Goal: Register for event/course

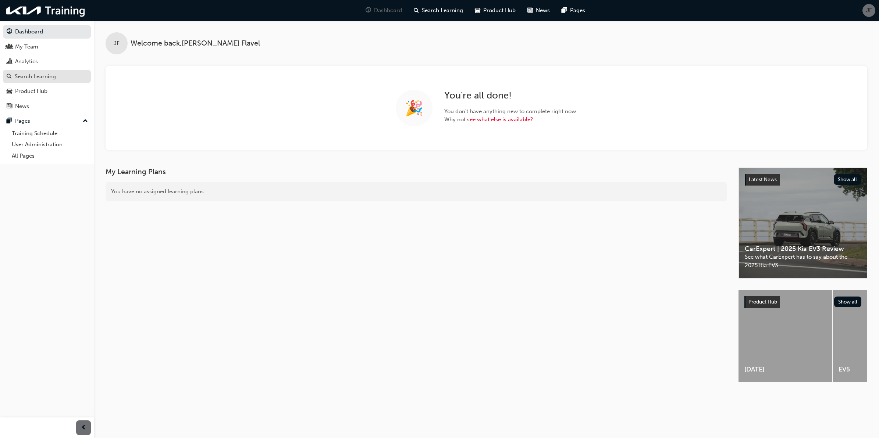
click at [39, 78] on div "Search Learning" at bounding box center [35, 76] width 41 height 8
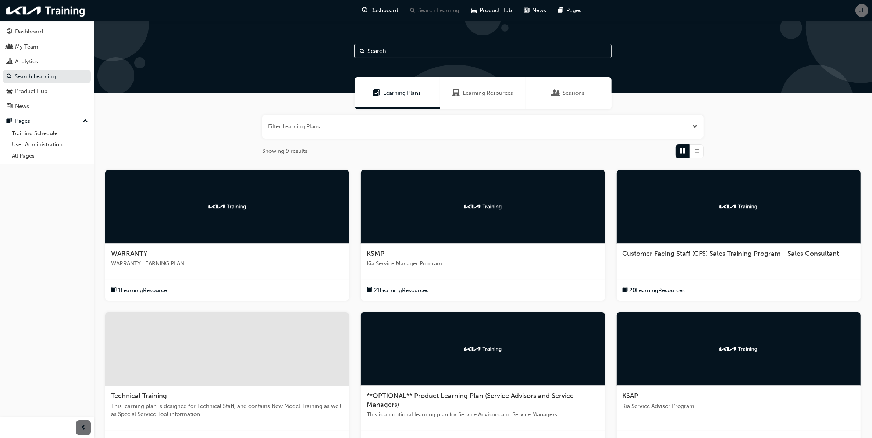
click at [400, 49] on input "text" at bounding box center [482, 51] width 257 height 14
click at [135, 250] on span "WARRANTY" at bounding box center [129, 254] width 36 height 8
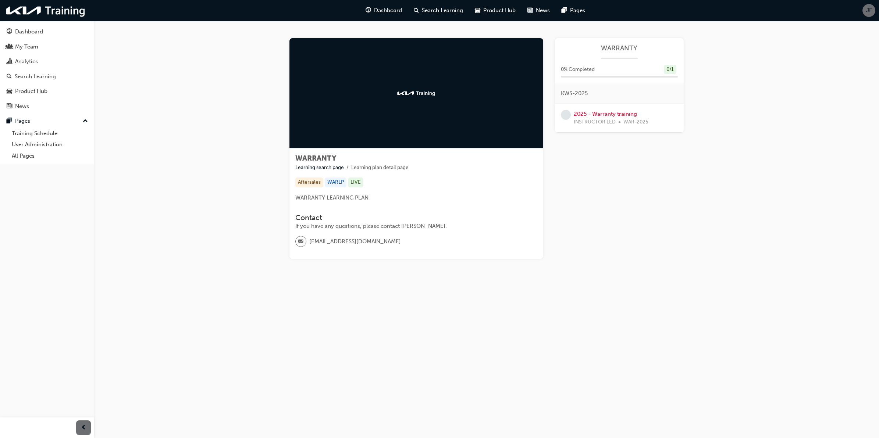
click at [598, 221] on div "Learning Plan WARRANTY 0 % Completed 0 / 1 KWS-2025 2025 - Warranty training IN…" at bounding box center [619, 148] width 129 height 221
click at [599, 113] on link "2025 - Warranty training" at bounding box center [605, 114] width 63 height 7
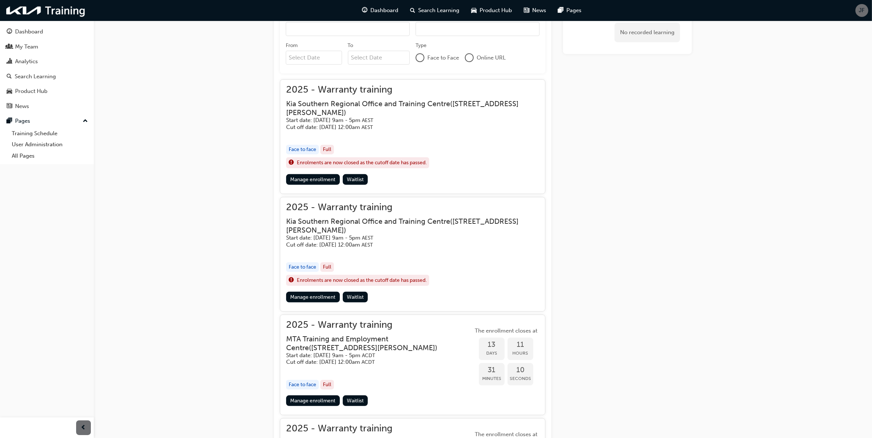
scroll to position [276, 0]
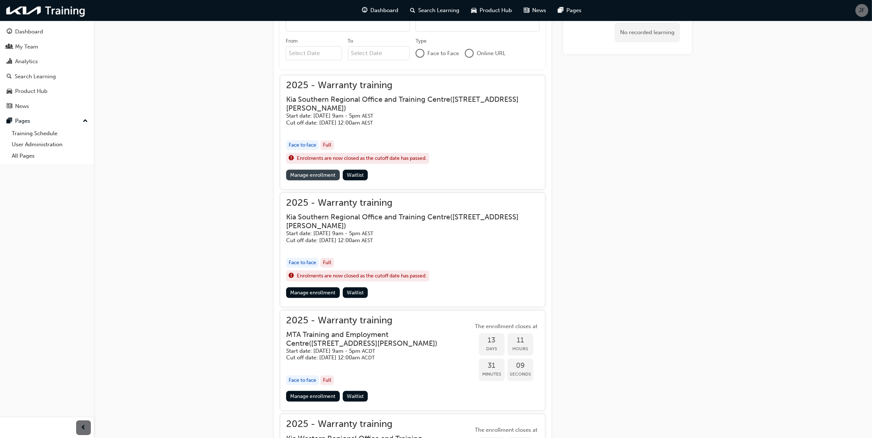
click at [322, 175] on link "Manage enrollment" at bounding box center [313, 175] width 54 height 11
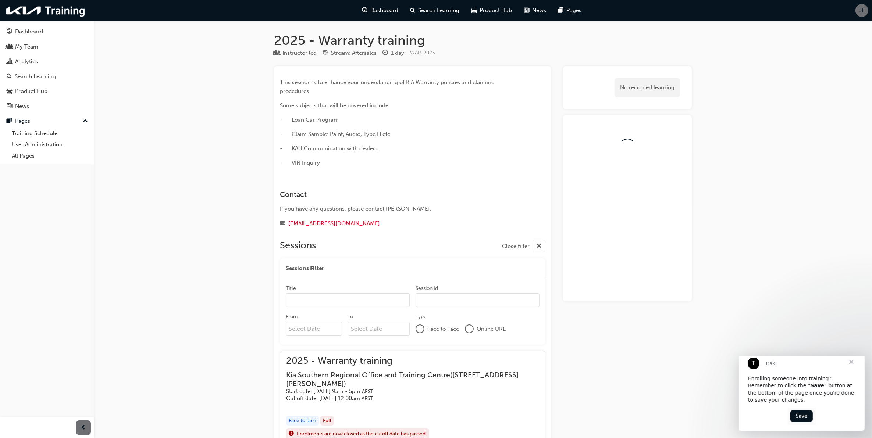
scroll to position [276, 0]
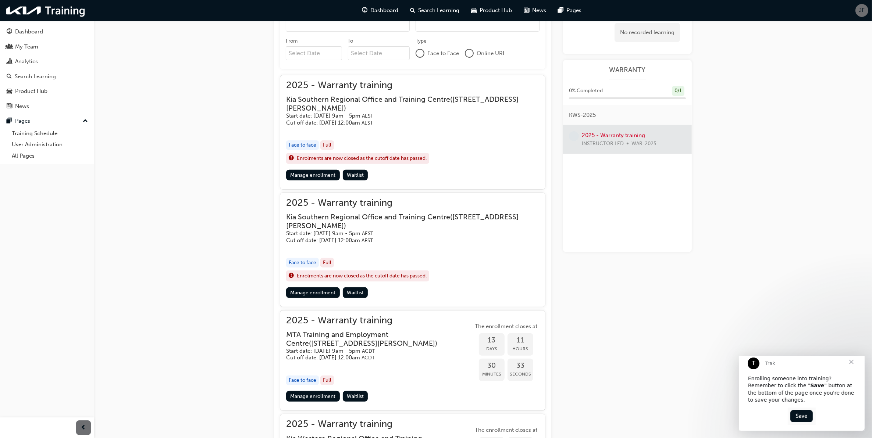
drag, startPoint x: 320, startPoint y: 291, endPoint x: 324, endPoint y: 289, distance: 4.0
click at [320, 291] on link "Manage enrollment" at bounding box center [313, 293] width 54 height 11
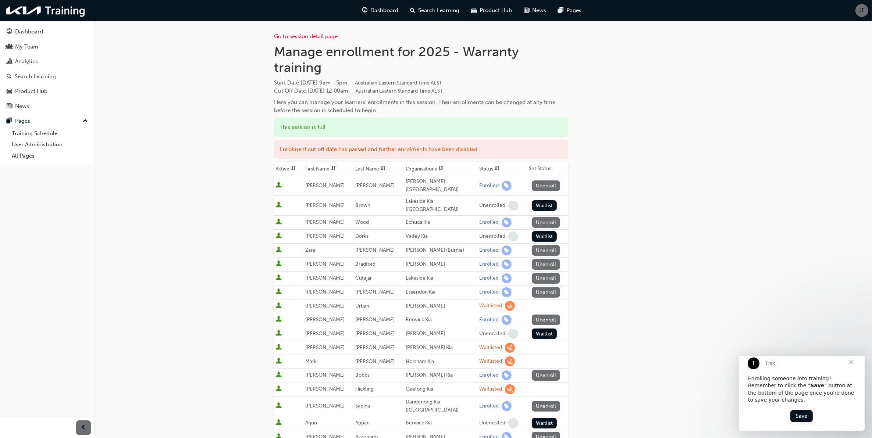
click at [853, 368] on span "Close" at bounding box center [851, 362] width 26 height 26
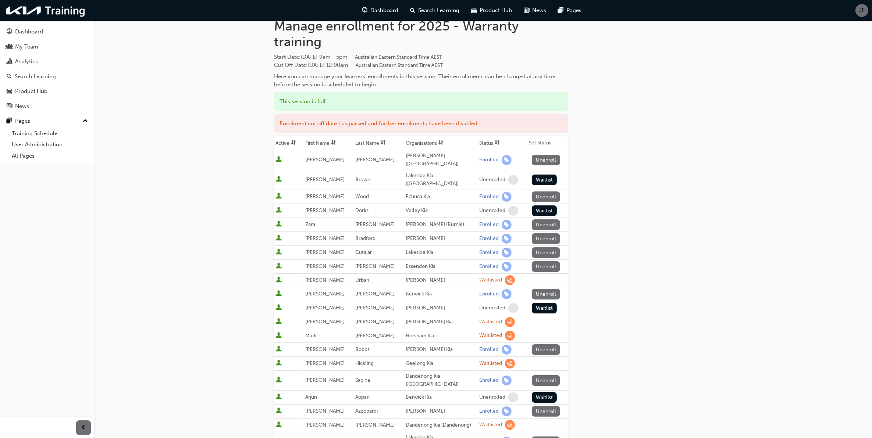
scroll to position [46, 0]
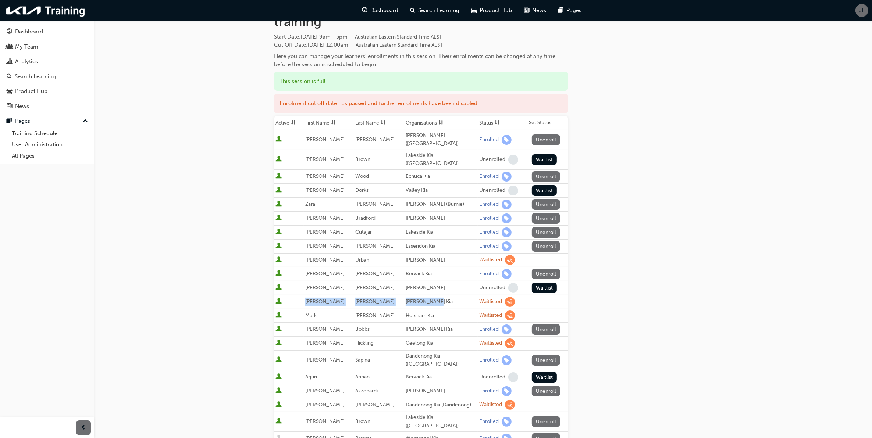
drag, startPoint x: 436, startPoint y: 289, endPoint x: 305, endPoint y: 290, distance: 130.5
click at [305, 295] on tr "[PERSON_NAME] Kia Waitlisted" at bounding box center [421, 302] width 294 height 14
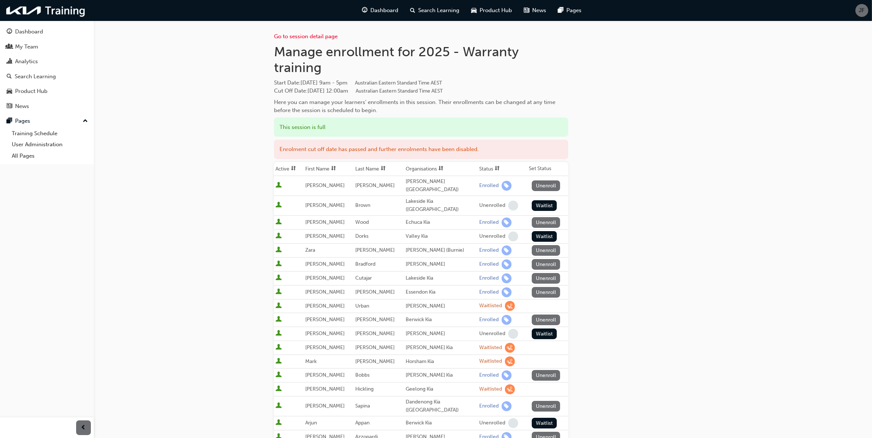
click at [451, 302] on div "[PERSON_NAME]" at bounding box center [441, 306] width 71 height 8
